Goal: Check status: Check status

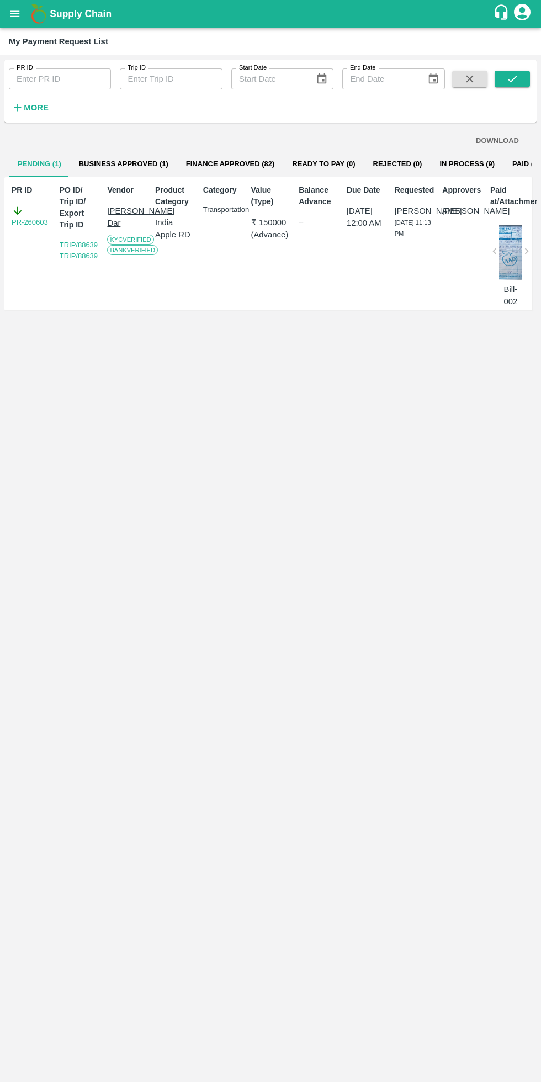
click at [19, 19] on icon "open drawer" at bounding box center [15, 14] width 12 height 12
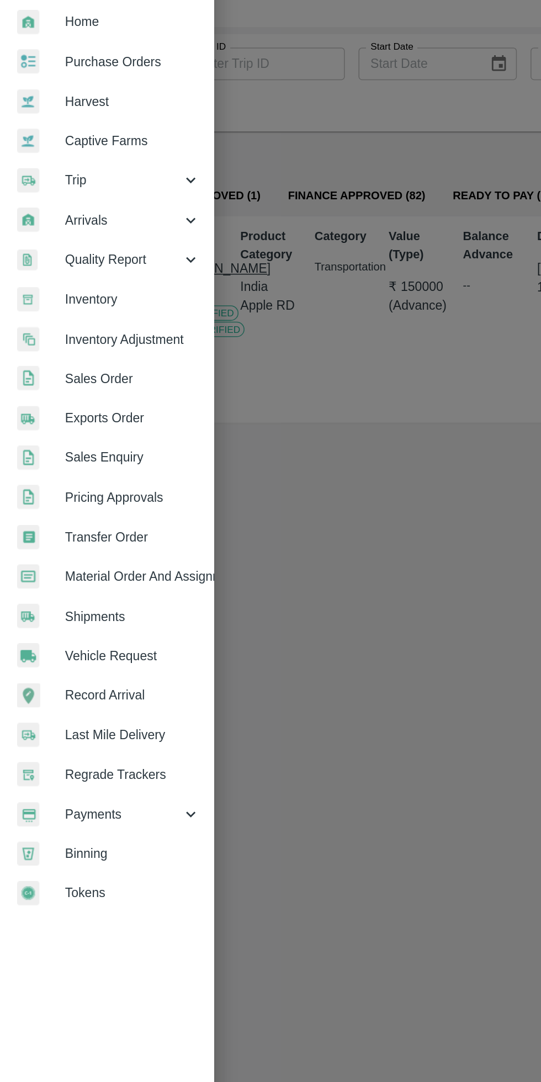
click at [98, 558] on span "Payments" at bounding box center [79, 563] width 75 height 12
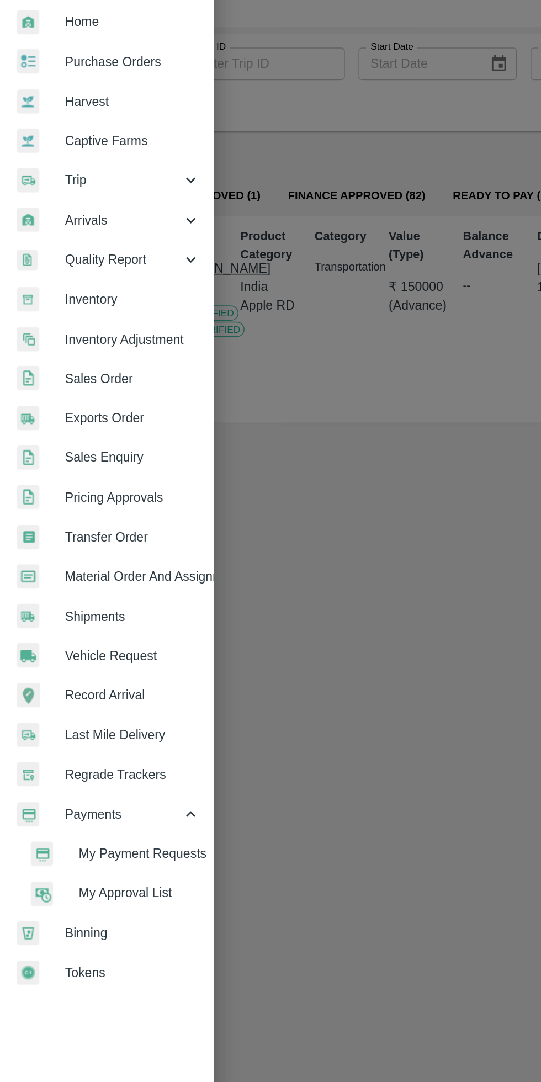
click at [116, 596] on li "My Payment Requests" at bounding box center [73, 588] width 129 height 25
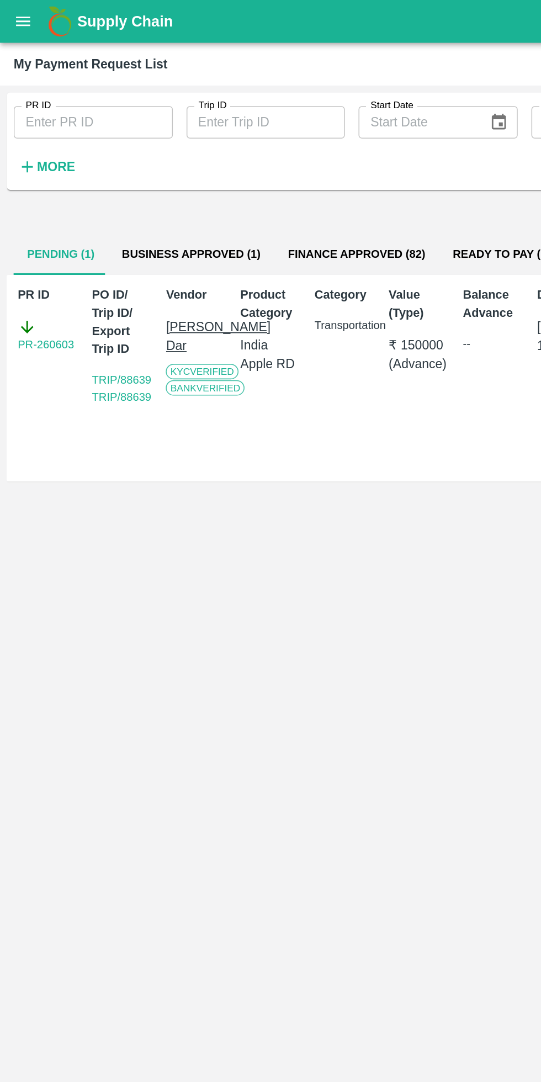
click at [27, 15] on button "open drawer" at bounding box center [14, 13] width 25 height 25
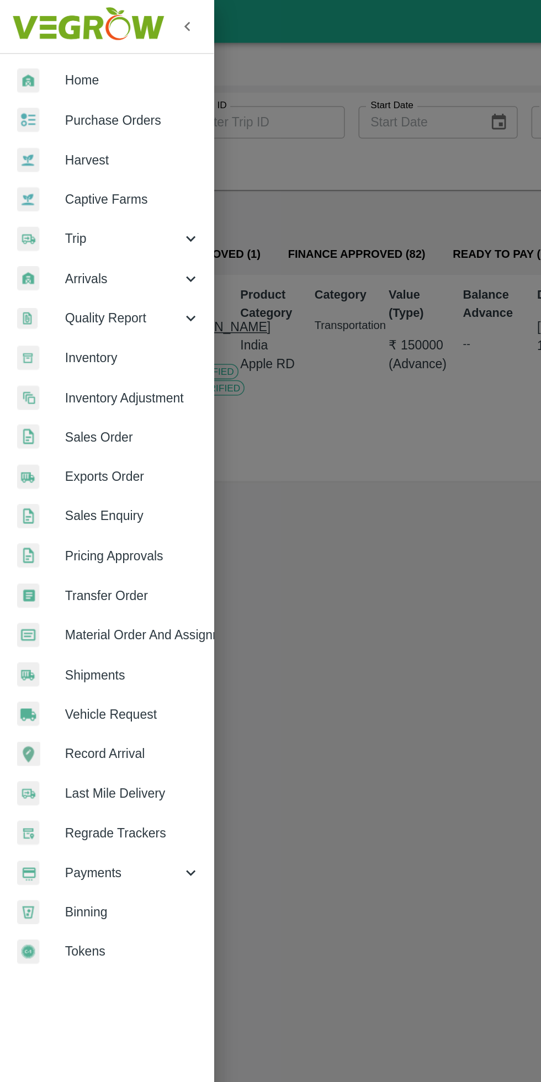
click at [78, 150] on span "Trip" at bounding box center [79, 154] width 75 height 12
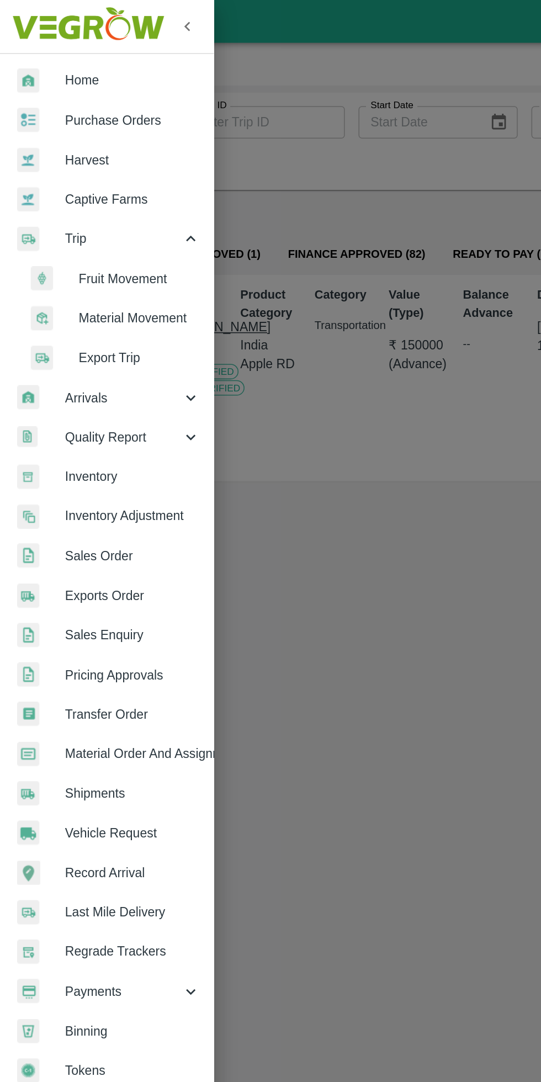
click at [100, 177] on span "Fruit Movement" at bounding box center [90, 180] width 78 height 12
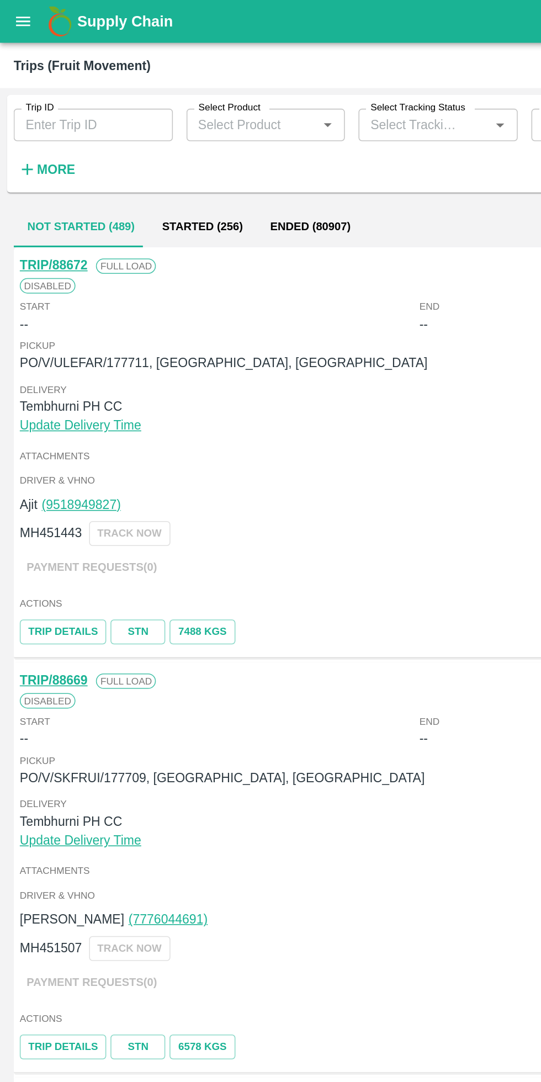
click at [22, 21] on button "open drawer" at bounding box center [14, 13] width 25 height 25
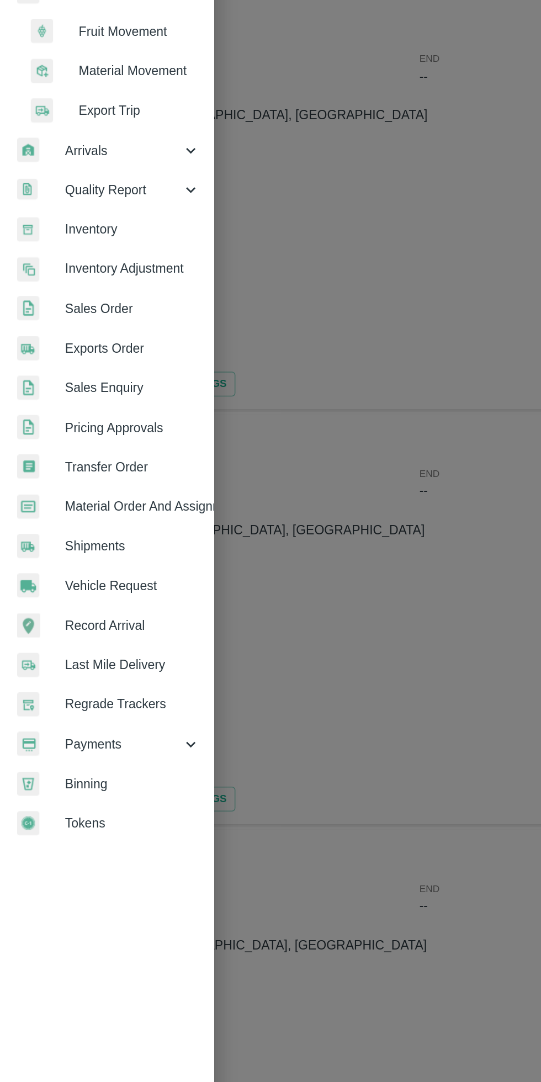
click at [89, 638] on span "Payments" at bounding box center [79, 640] width 75 height 12
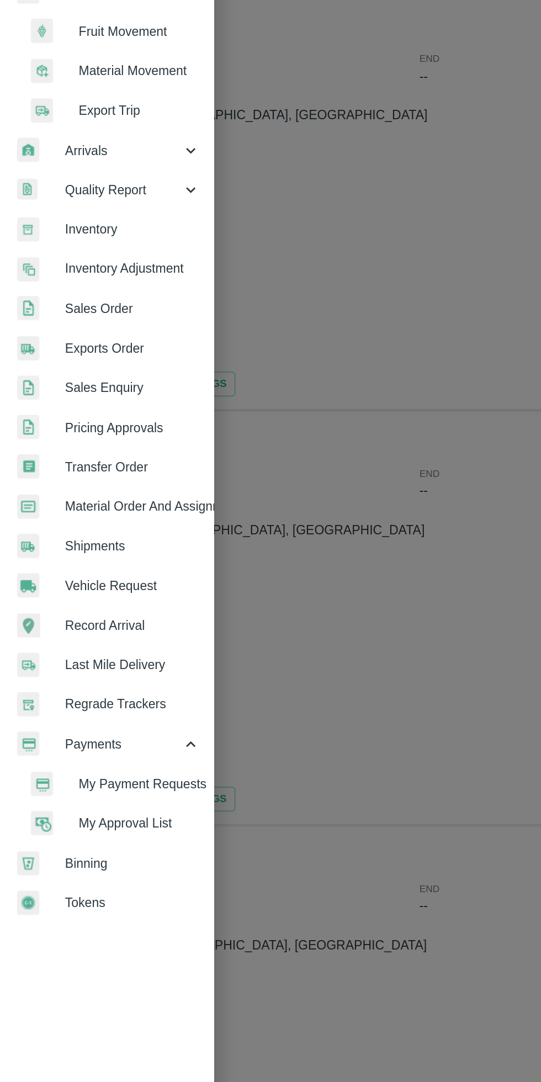
click at [106, 669] on span "My Payment Requests" at bounding box center [90, 665] width 78 height 12
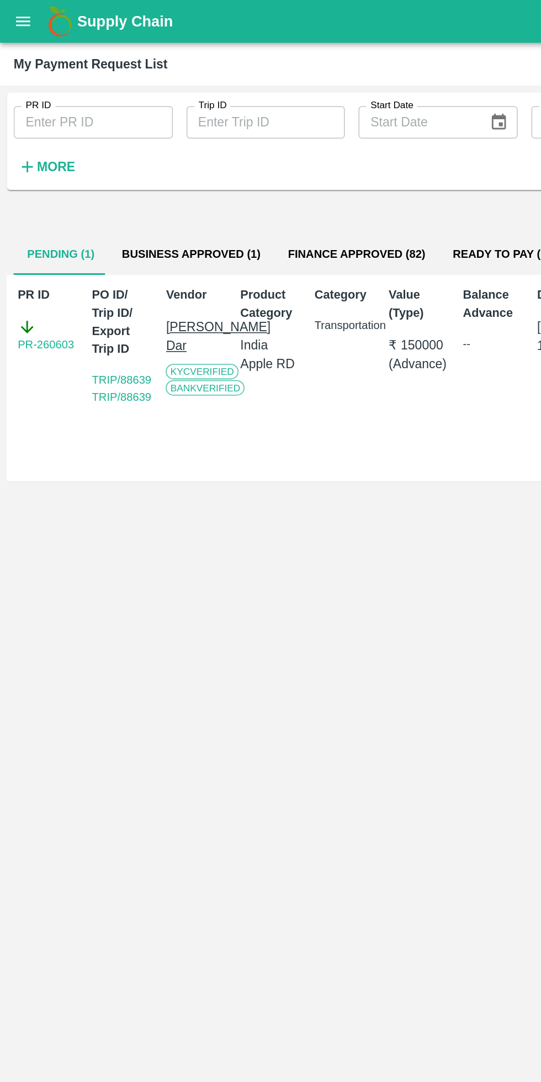
scroll to position [0, 8]
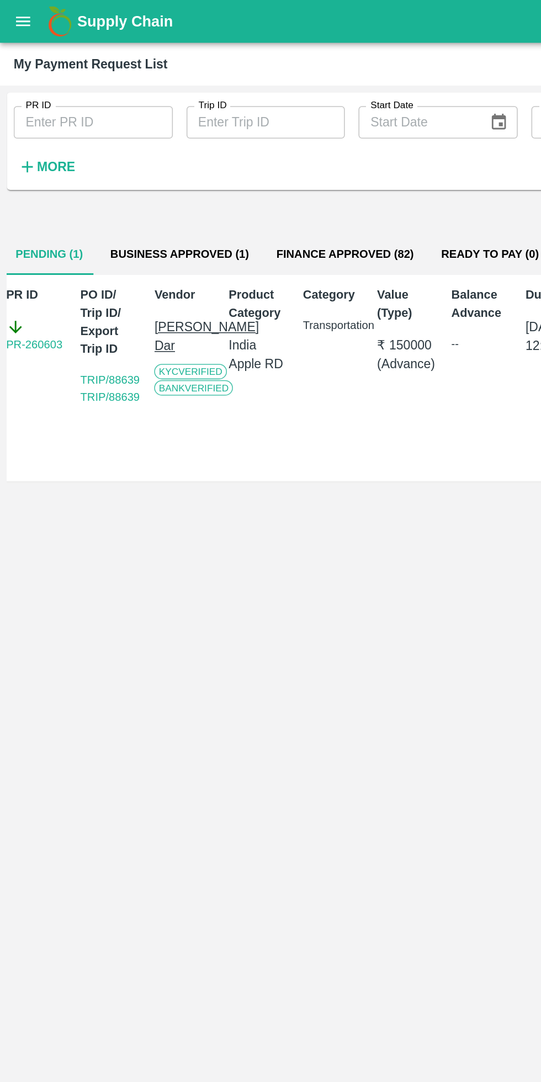
click at [137, 162] on button "Business Approved (1)" at bounding box center [115, 164] width 107 height 27
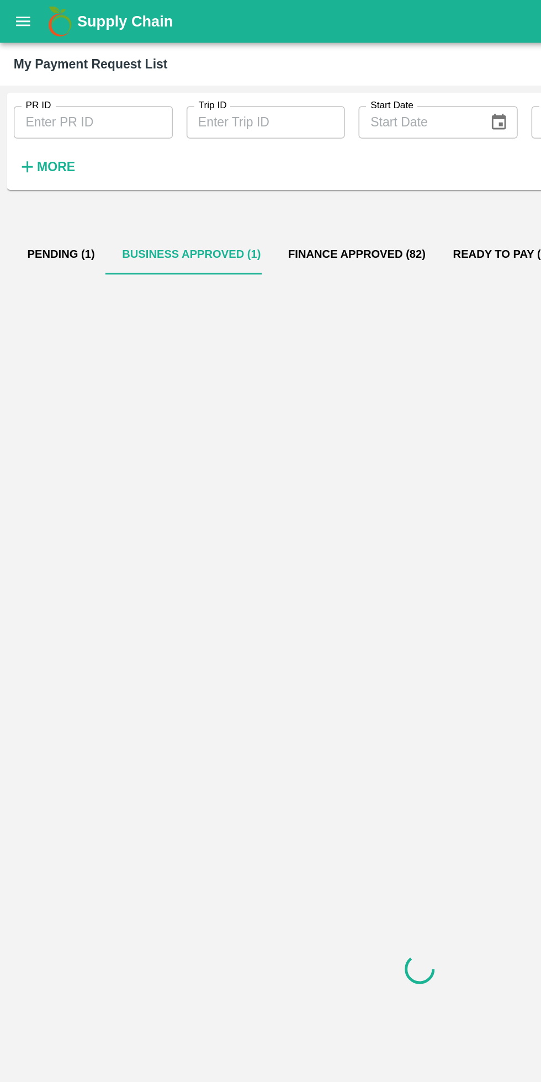
scroll to position [0, 0]
